Goal: Obtain resource: Download file/media

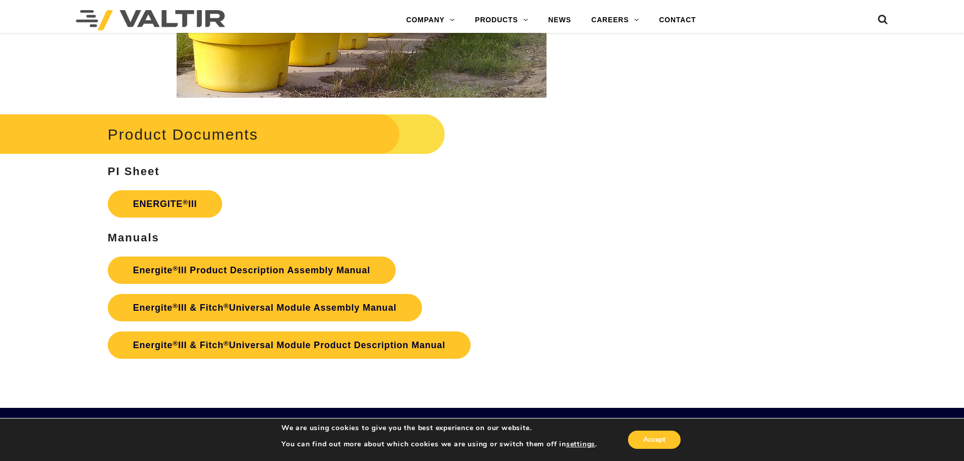
scroll to position [1771, 0]
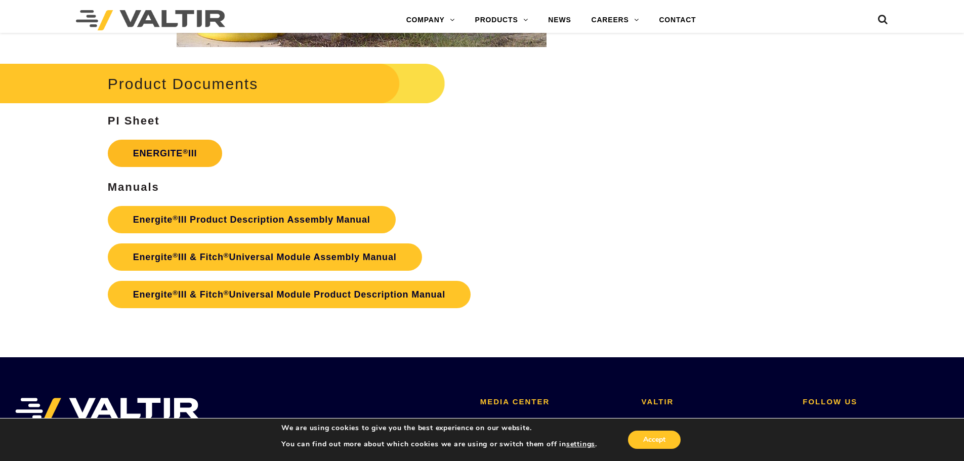
click at [169, 151] on link "ENERGITE ® III" at bounding box center [165, 153] width 115 height 27
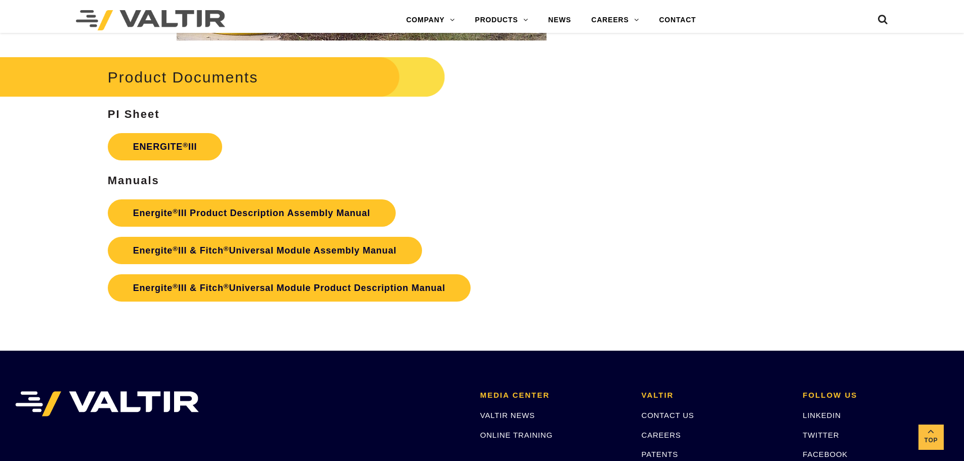
scroll to position [1771, 0]
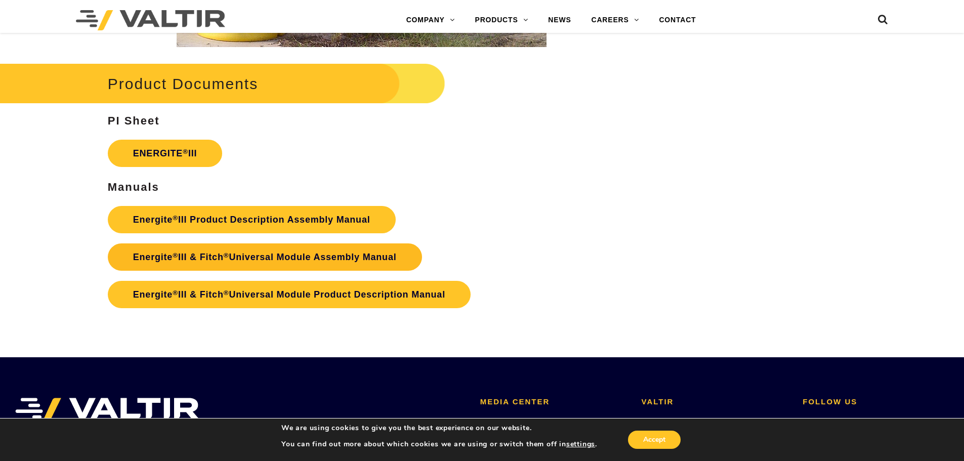
click at [338, 255] on link "Energite ® III & Fitch ® Universal Module Assembly Manual" at bounding box center [265, 256] width 314 height 27
